Goal: Contribute content: Add original content to the website for others to see

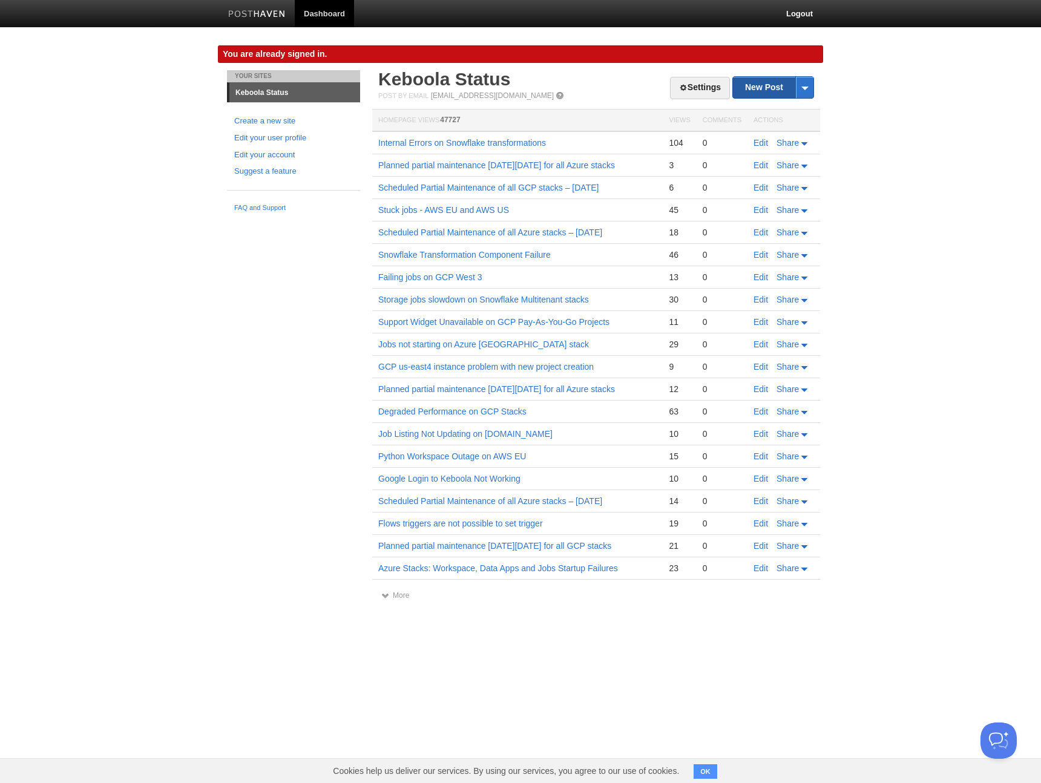
click at [755, 88] on link "New Post" at bounding box center [773, 87] width 81 height 21
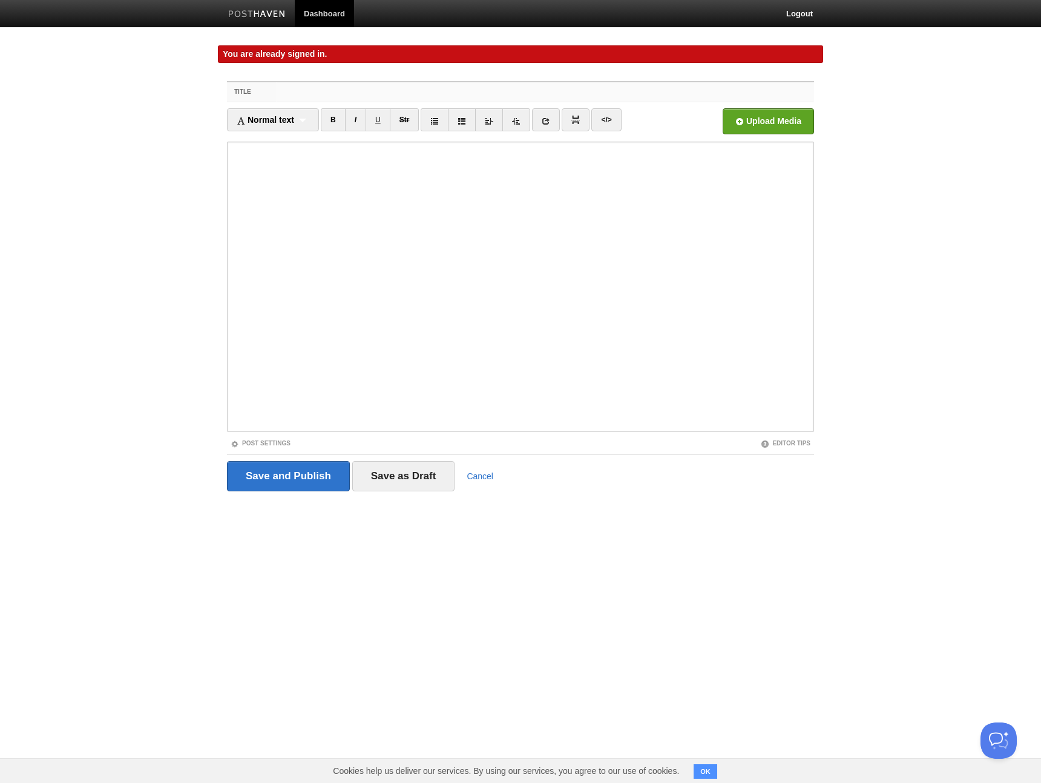
click at [626, 88] on input "Title" at bounding box center [545, 91] width 538 height 19
paste input "Bing Jobs"
drag, startPoint x: 309, startPoint y: 93, endPoint x: 404, endPoint y: 94, distance: 95.0
click at [404, 94] on input "Failing Bing Jobs" at bounding box center [545, 91] width 538 height 19
paste input "BingAds Extractor"
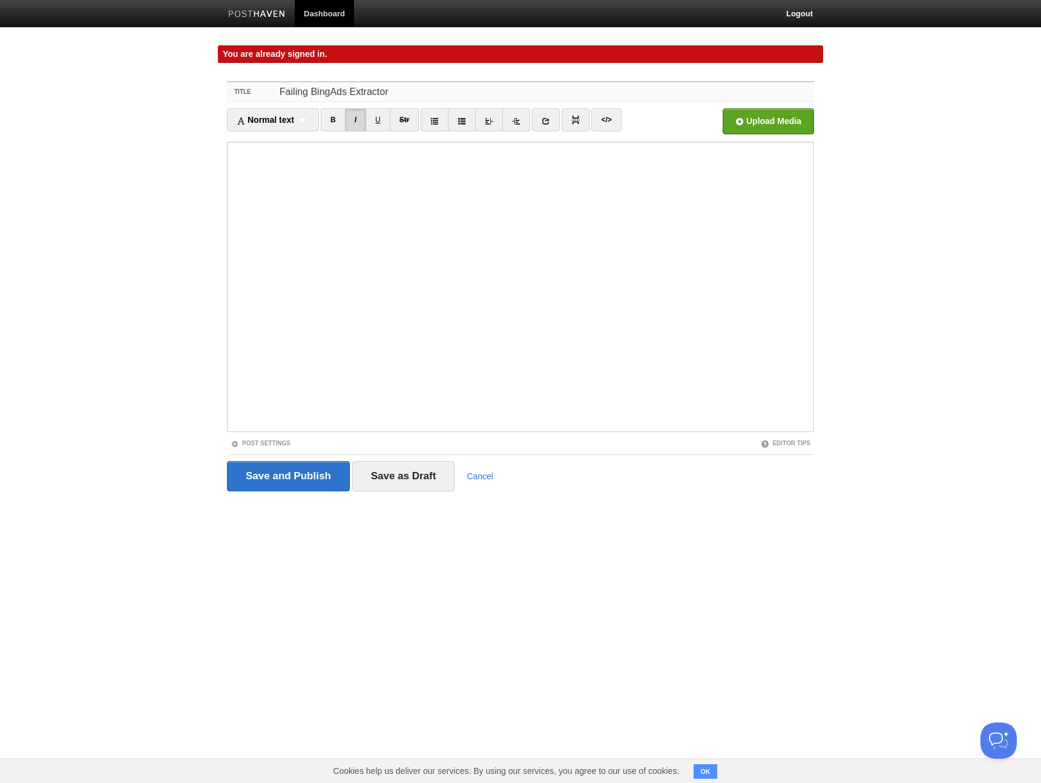
click at [395, 92] on input "Failing BingAds Extractor" at bounding box center [545, 91] width 538 height 19
type input "Failing BingAds Extractor jobs"
click at [396, 484] on input "Save as Draft" at bounding box center [403, 476] width 103 height 30
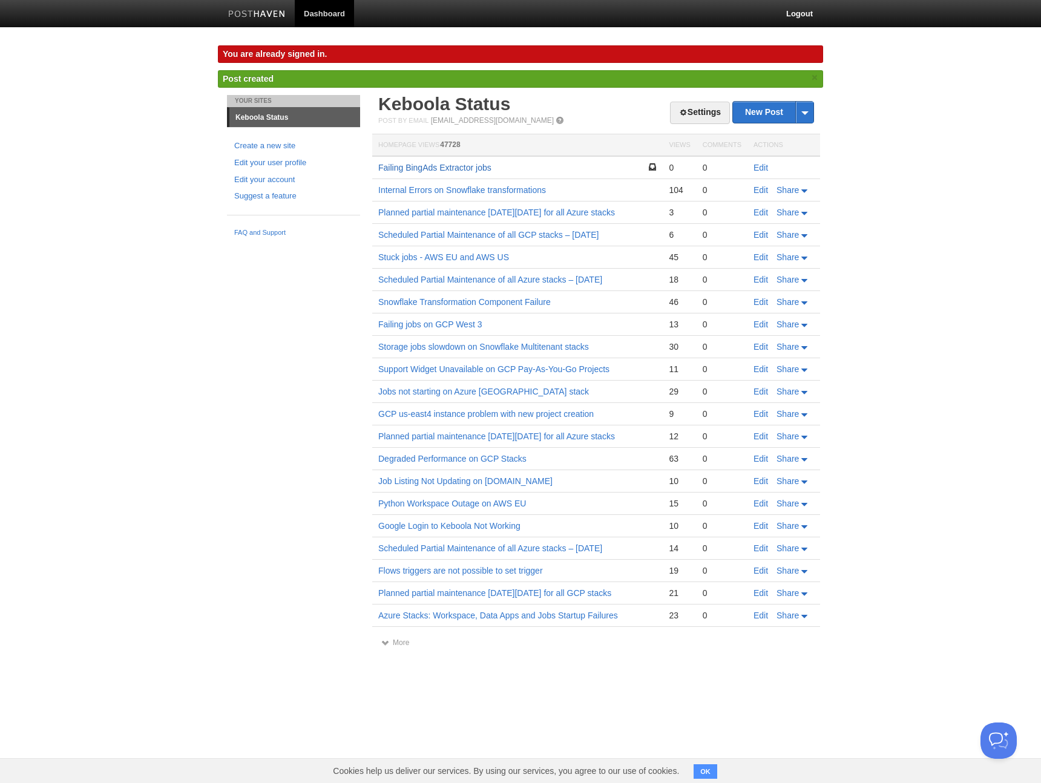
click at [418, 166] on link "Failing BingAds Extractor jobs" at bounding box center [434, 168] width 113 height 10
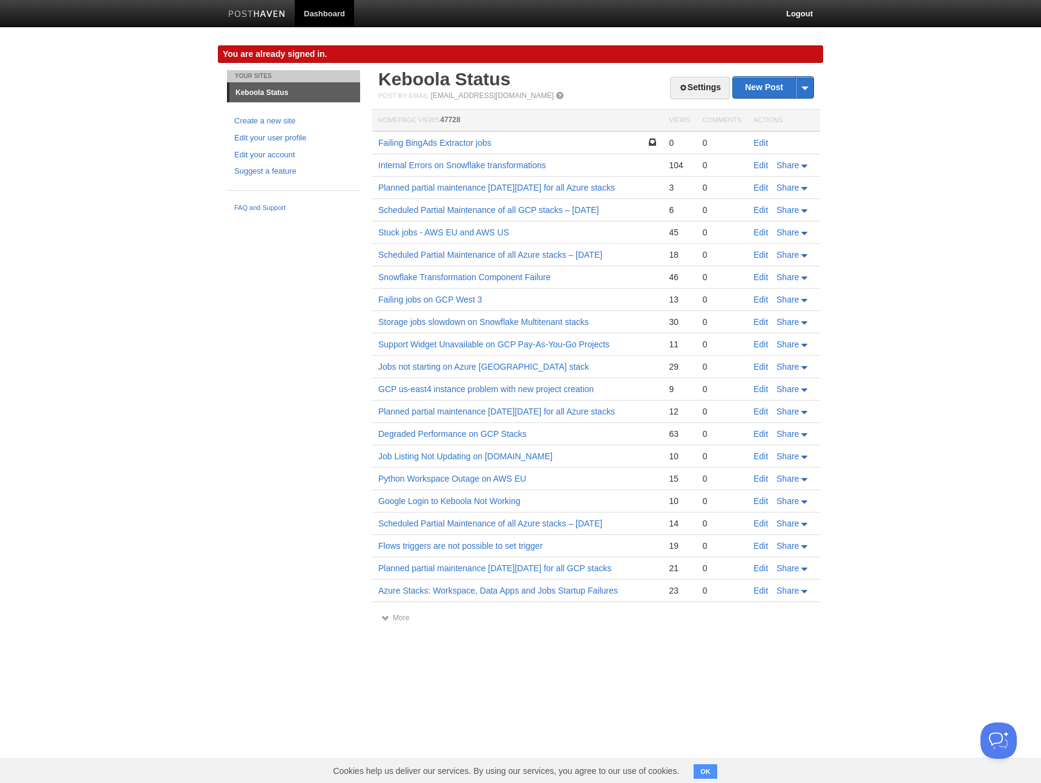
click at [202, 295] on body "Dashboard Logout You are already signed in. You are already signed in. × Post c…" at bounding box center [520, 323] width 1041 height 646
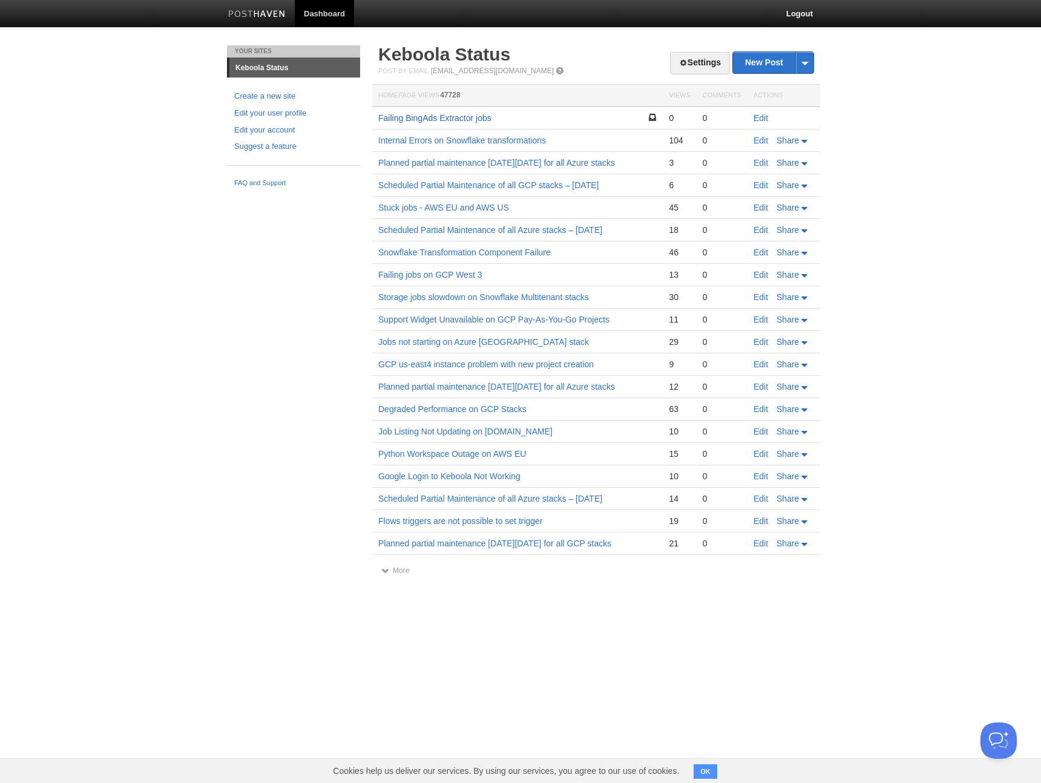
click at [435, 116] on link "Failing BingAds Extractor jobs" at bounding box center [434, 118] width 113 height 10
click at [808, 64] on span at bounding box center [804, 62] width 18 height 21
click at [761, 119] on link "Edit" at bounding box center [761, 118] width 15 height 10
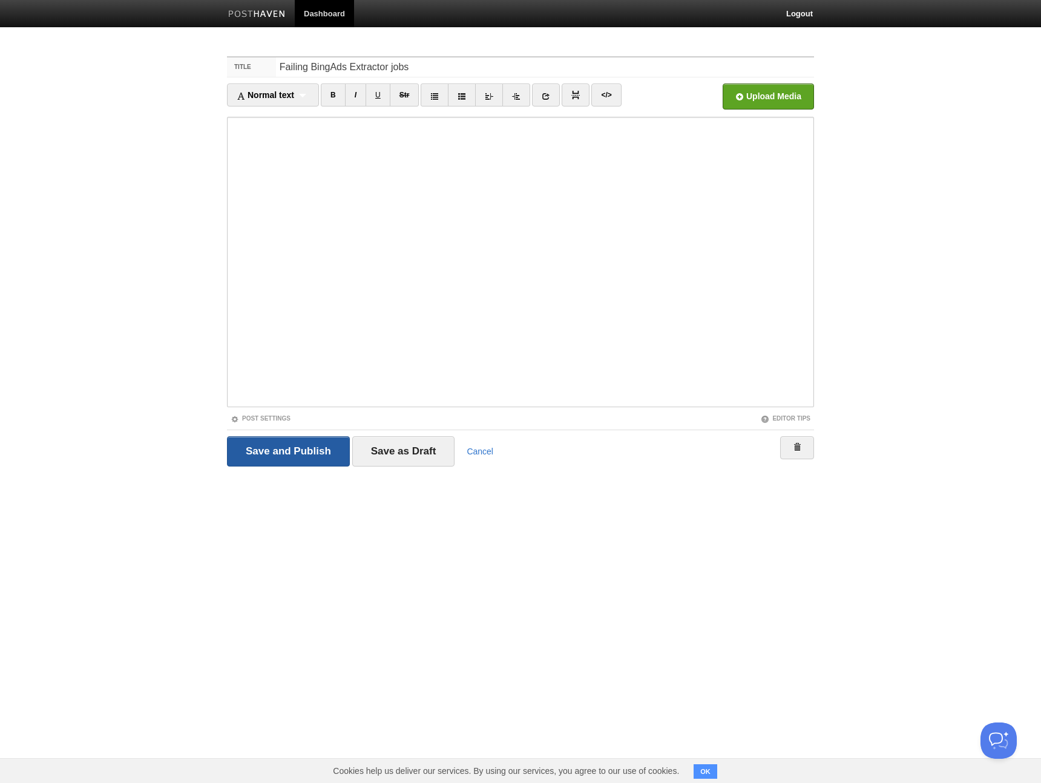
click at [327, 452] on input "Save and Publish" at bounding box center [288, 451] width 123 height 30
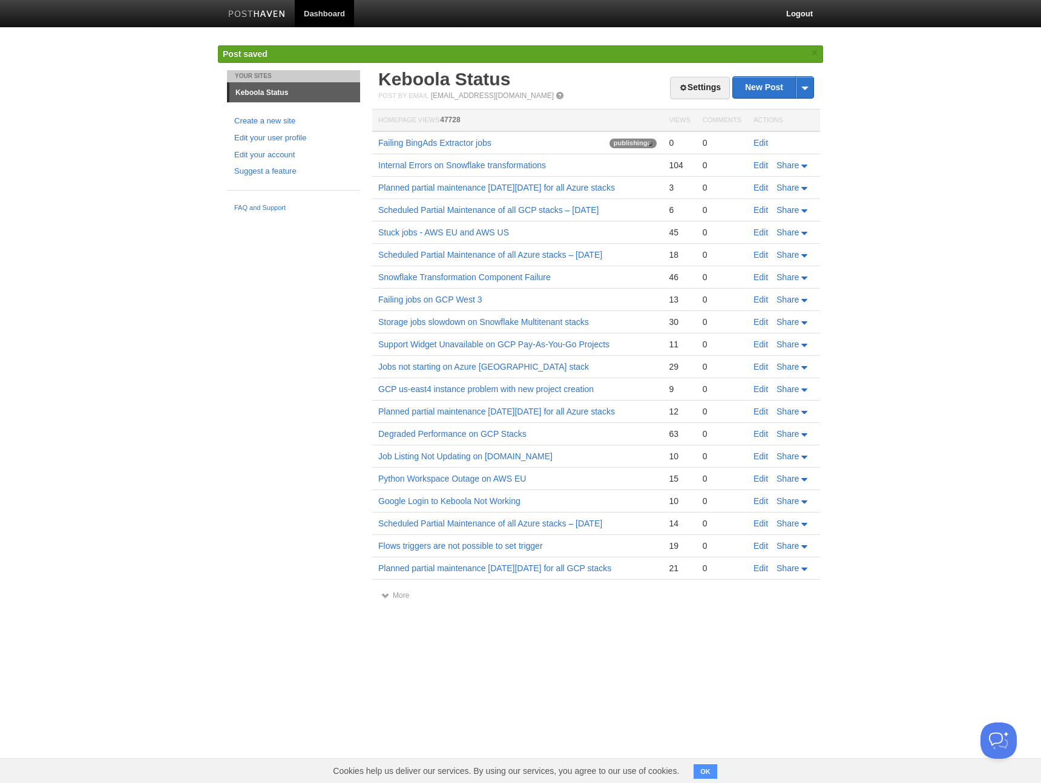
click at [455, 133] on td "Failing BingAds Extractor jobs publishing" at bounding box center [517, 142] width 291 height 23
click at [453, 138] on link "Failing BingAds Extractor jobs" at bounding box center [434, 143] width 113 height 10
